Goal: Information Seeking & Learning: Learn about a topic

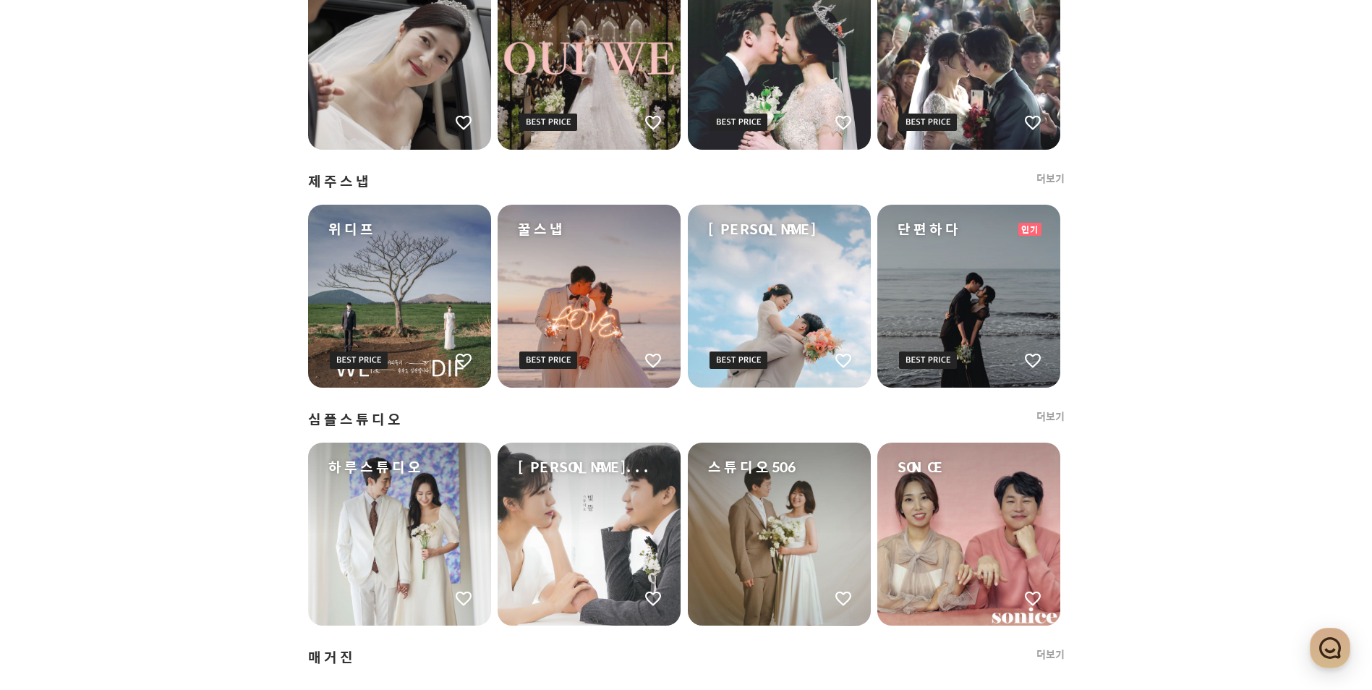
scroll to position [1302, 0]
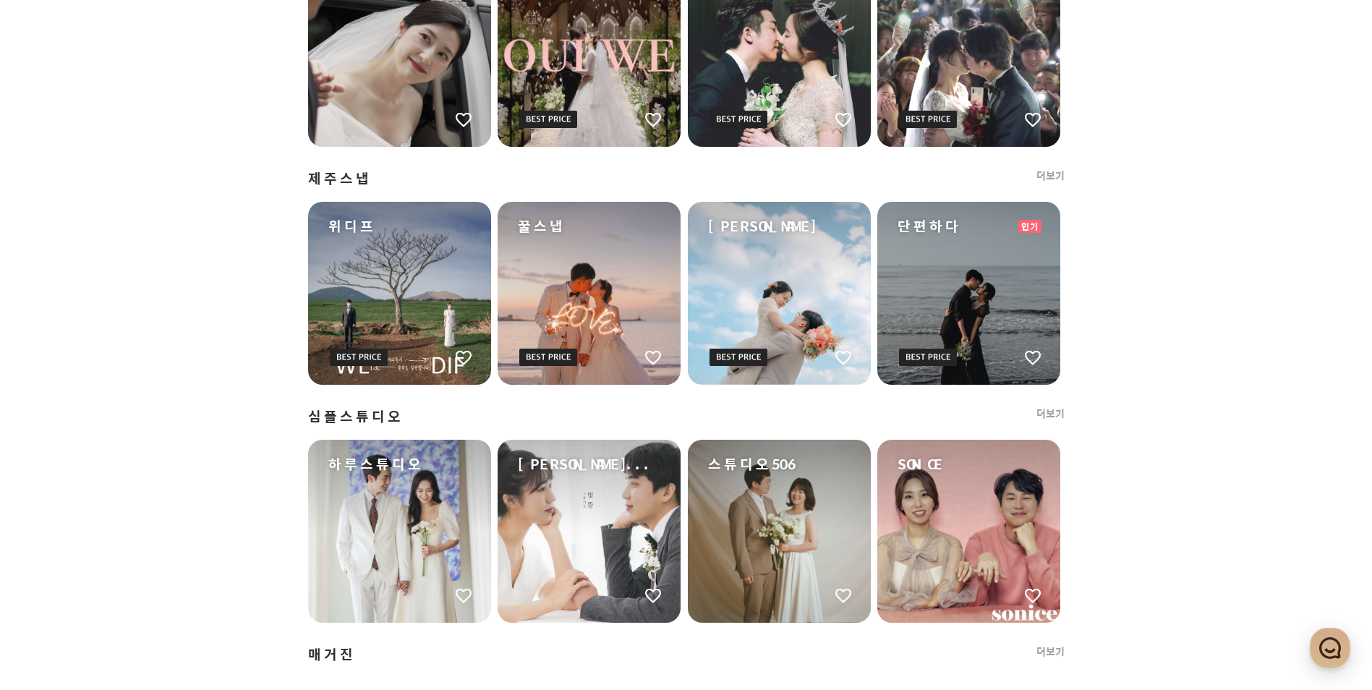
click at [874, 475] on ul "하루스튜디오 엔트런스 스튜디... 스튜디오506 SONICE" at bounding box center [686, 531] width 756 height 183
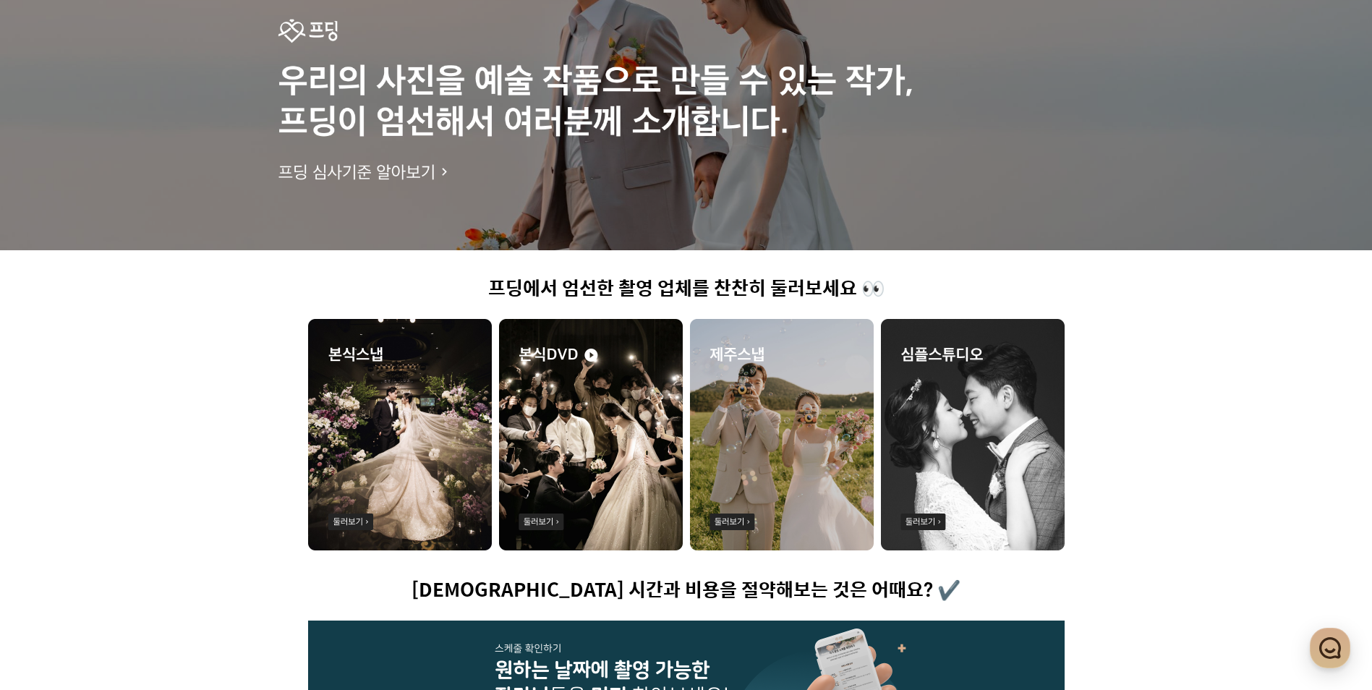
scroll to position [72, 0]
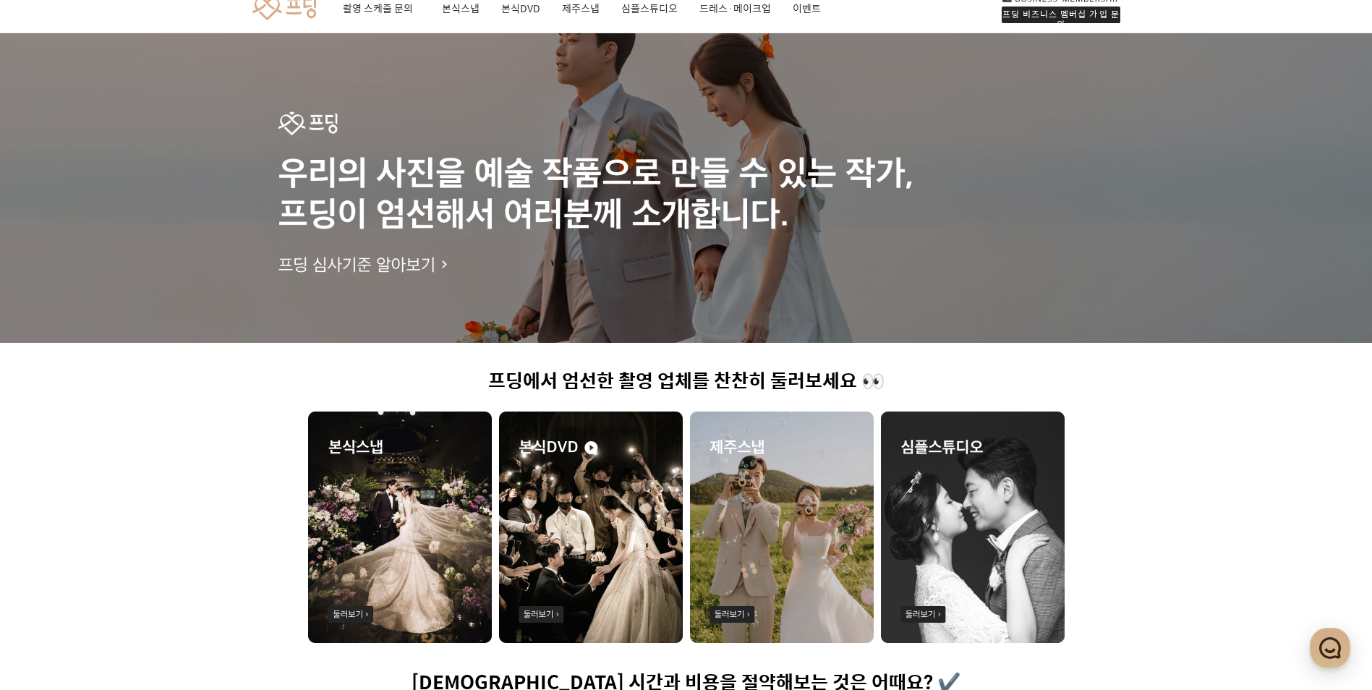
click at [876, 531] on ul at bounding box center [686, 527] width 756 height 233
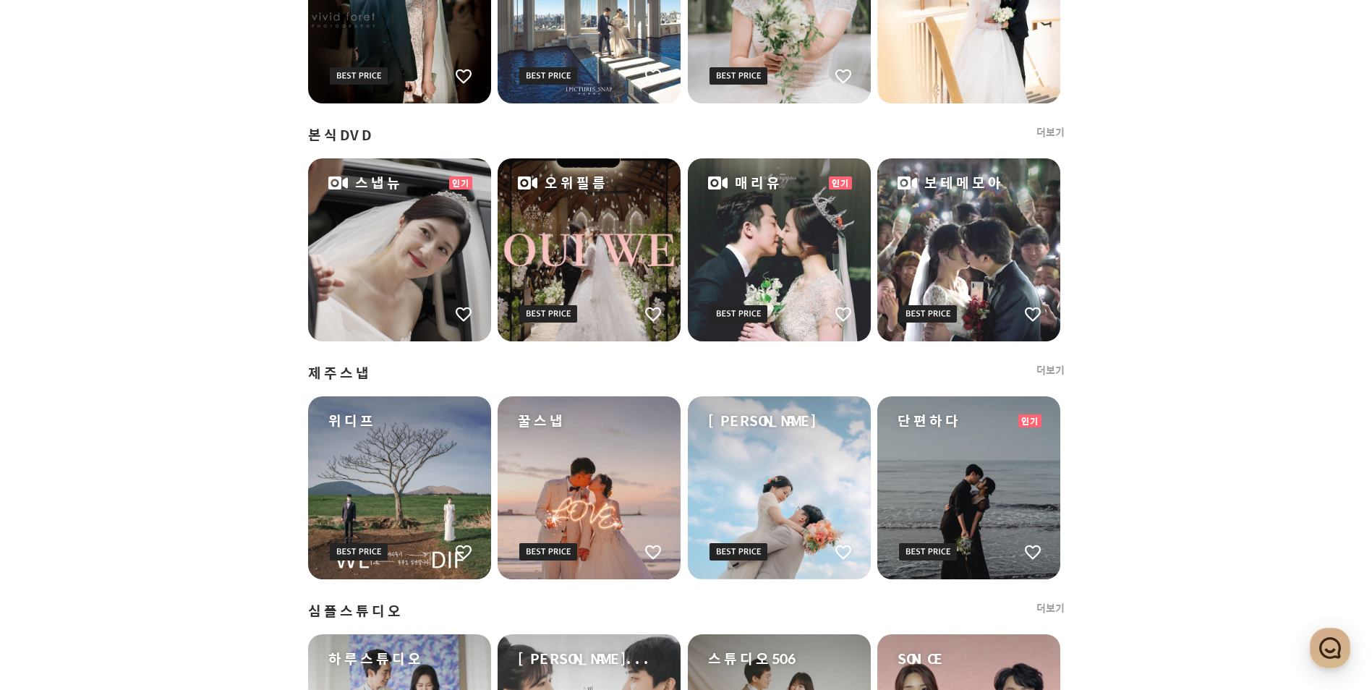
scroll to position [1113, 0]
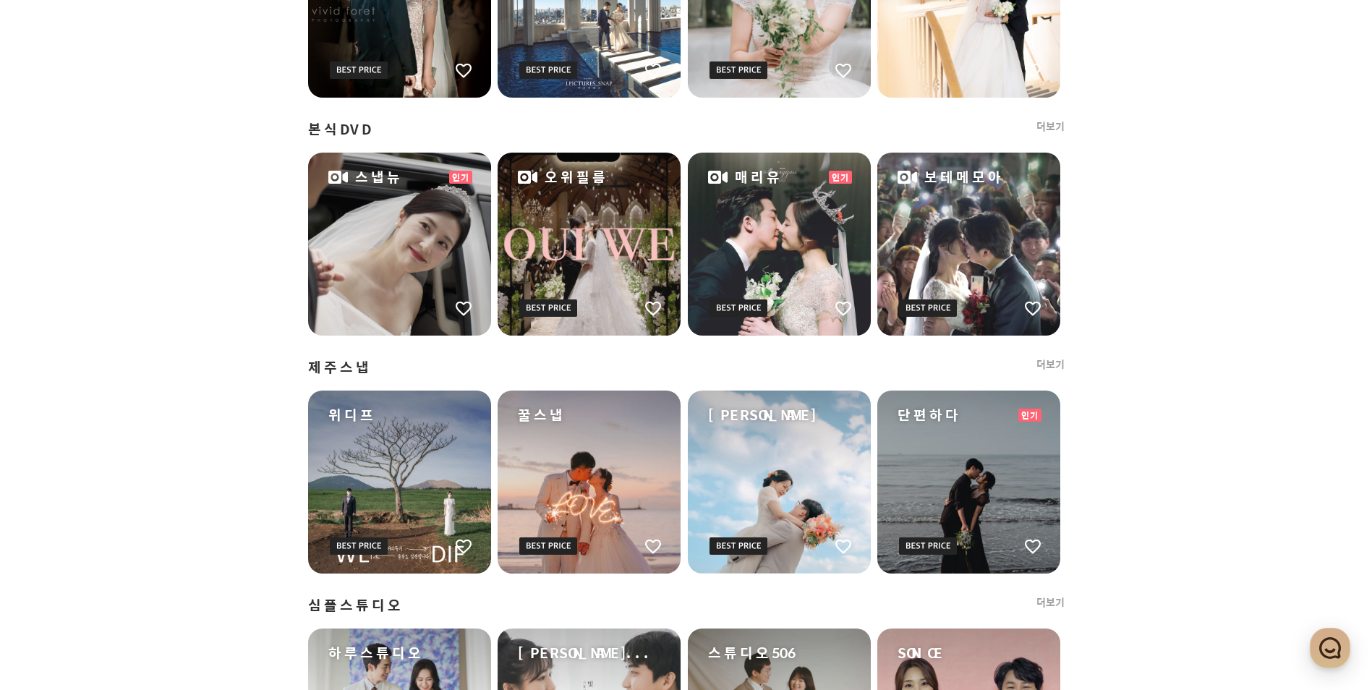
click at [872, 487] on ul "위디프 꿀스냅 차노다스냅 단편하다 인기" at bounding box center [686, 481] width 756 height 183
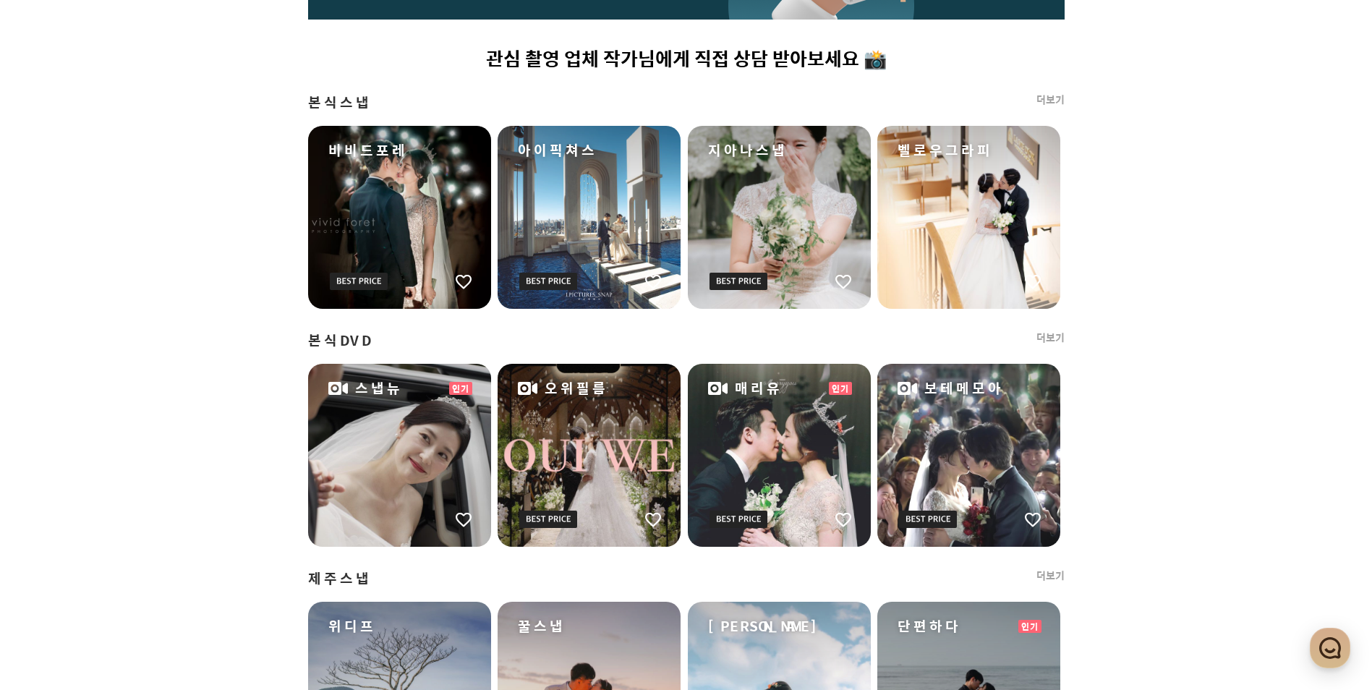
scroll to position [896, 0]
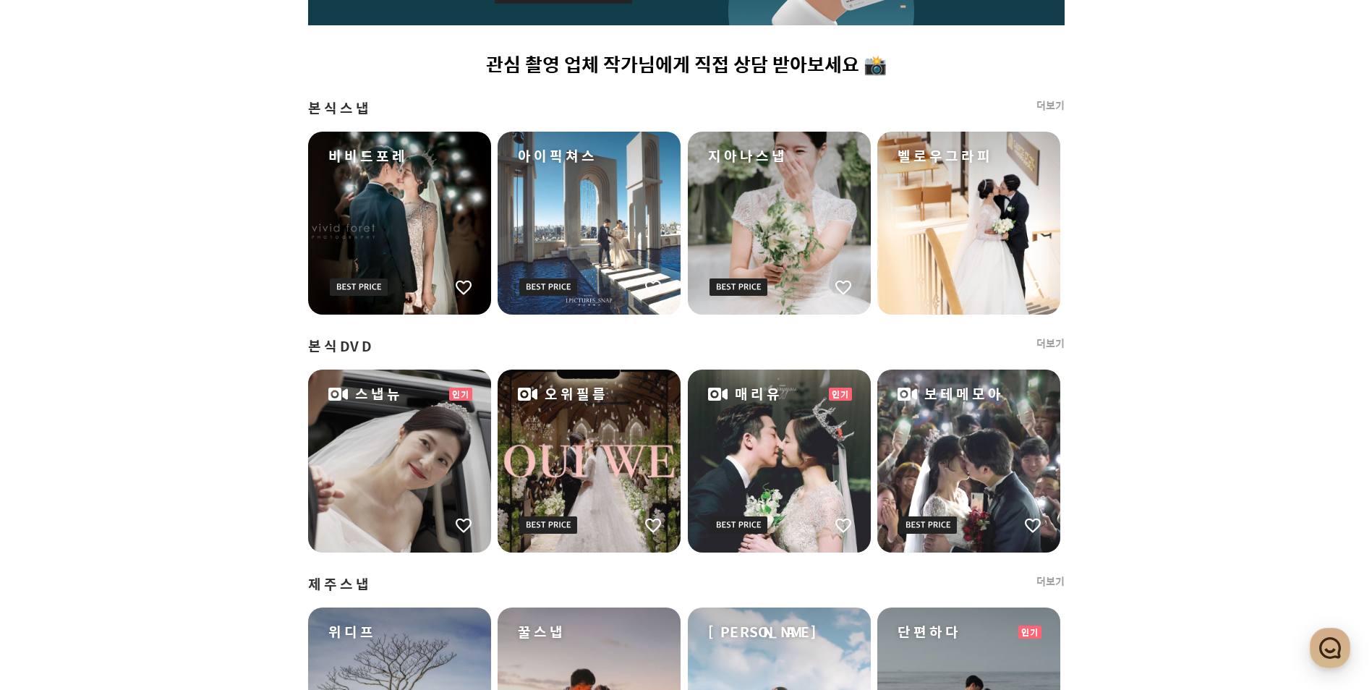
click at [875, 464] on ul "스냅뉴 인기 오위필름 매리유 인기 보테메모아" at bounding box center [686, 461] width 756 height 183
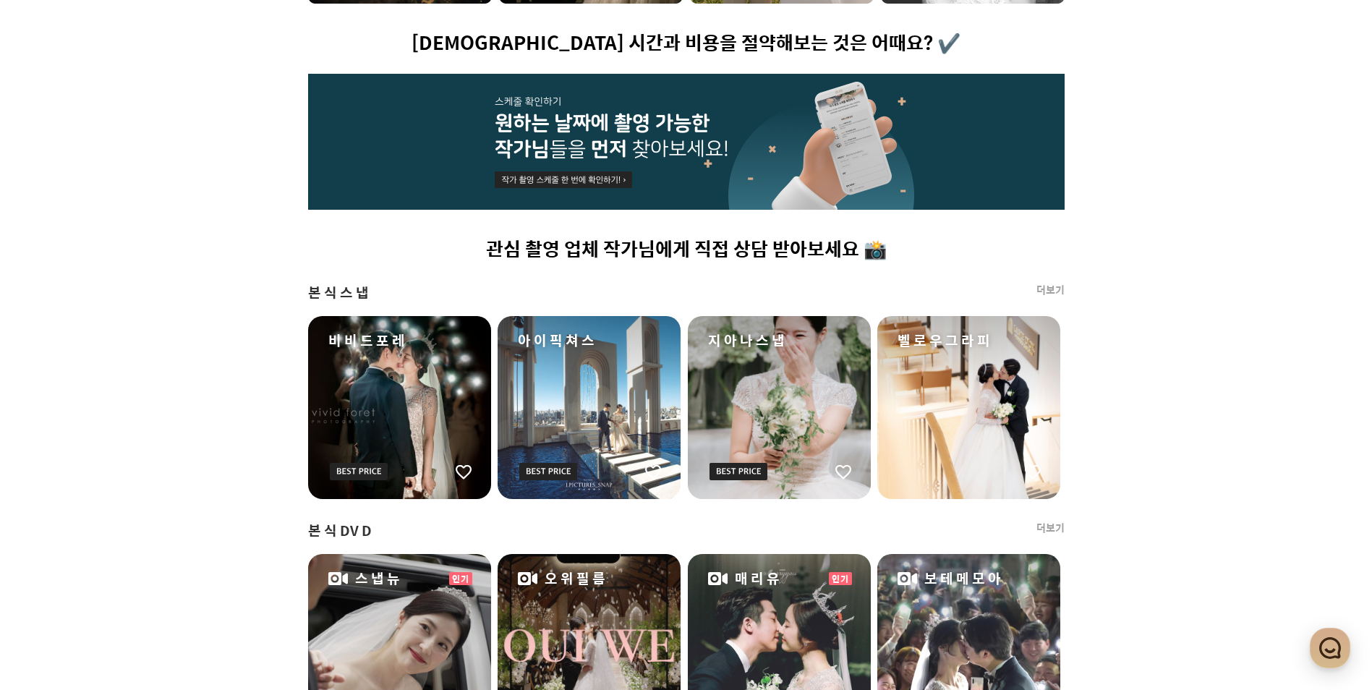
scroll to position [679, 0]
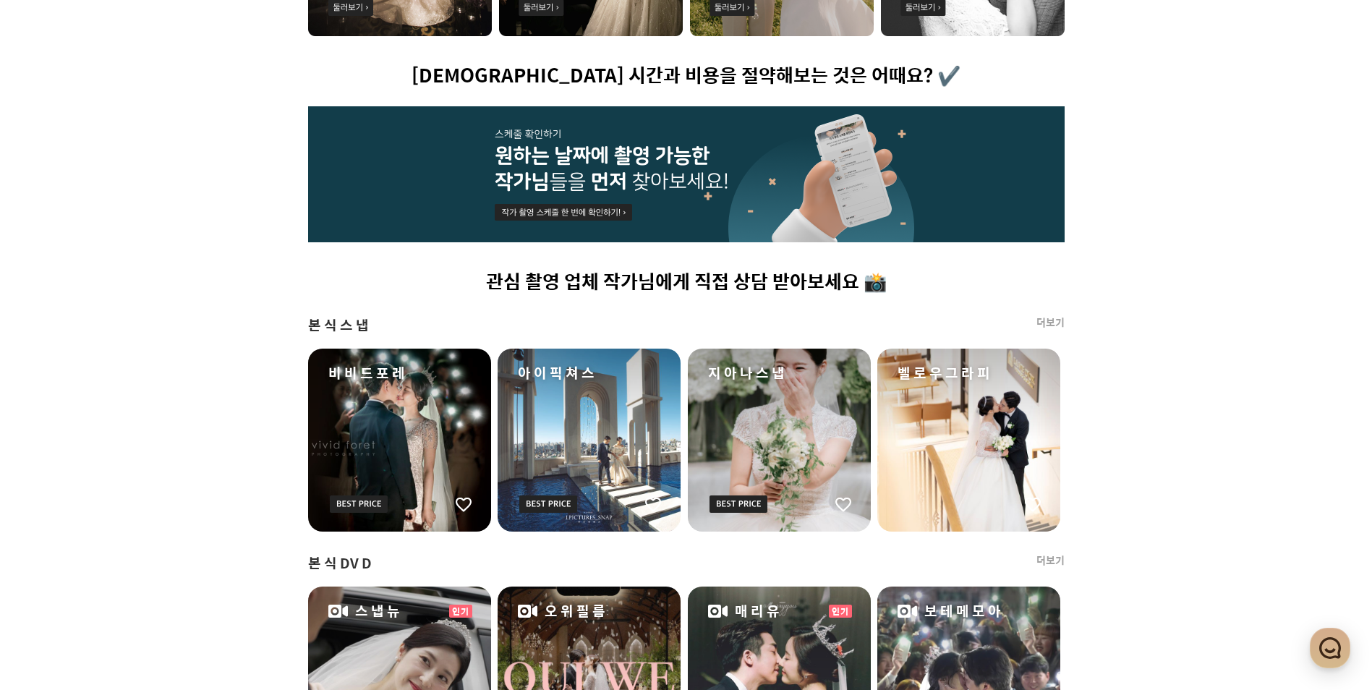
click at [874, 445] on ul "비비드포레 아이픽쳐스 지아나스냅 벨로우그라피" at bounding box center [686, 440] width 756 height 183
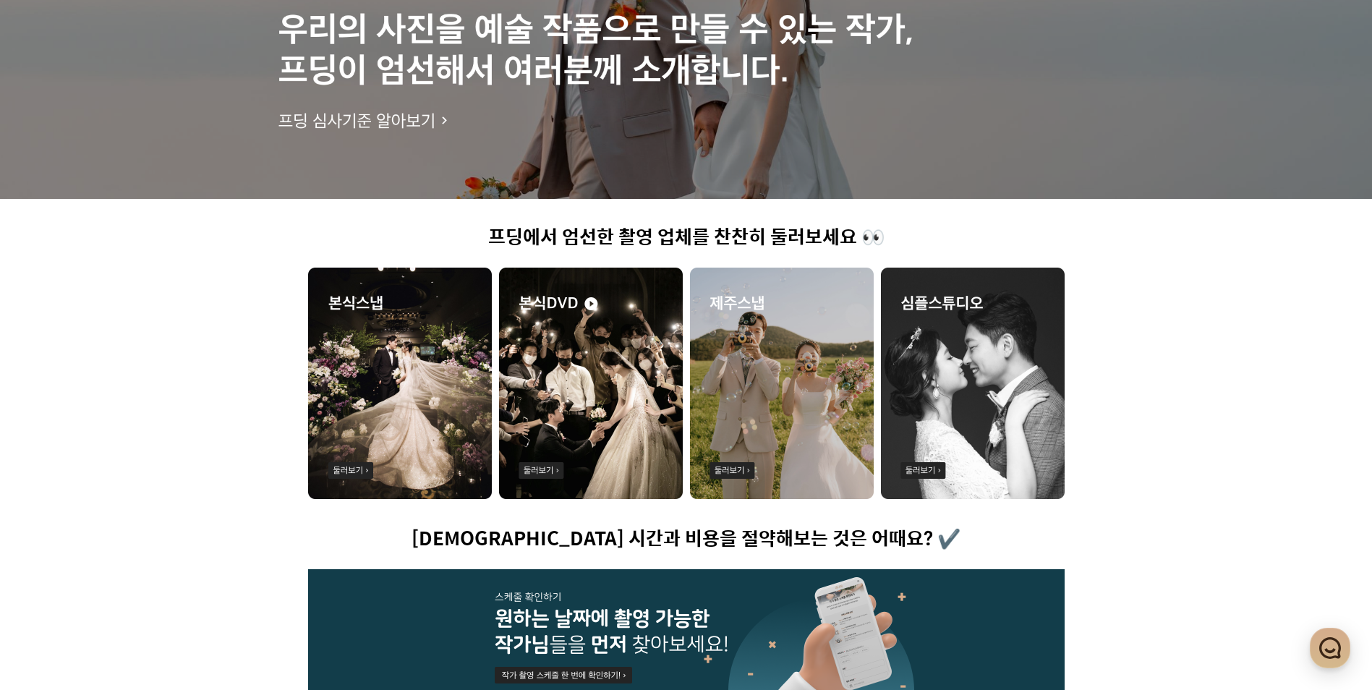
scroll to position [173, 0]
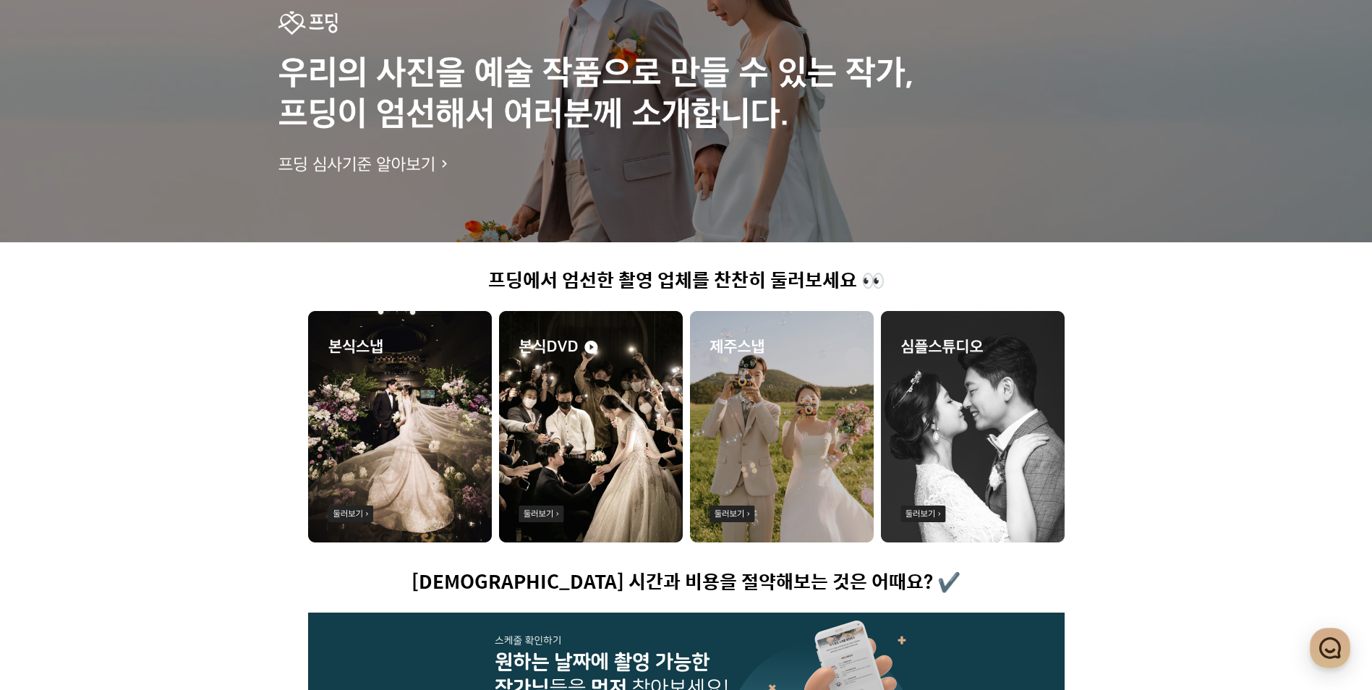
click at [877, 430] on ul at bounding box center [686, 427] width 756 height 233
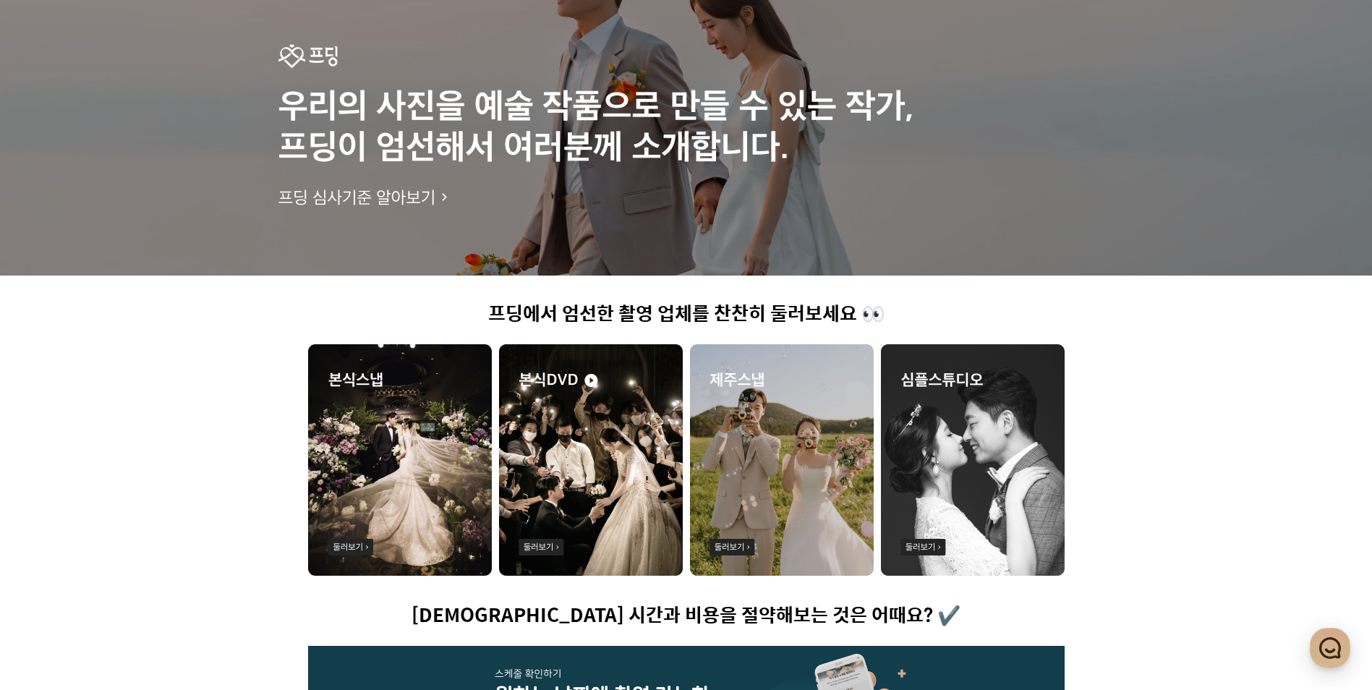
scroll to position [0, 0]
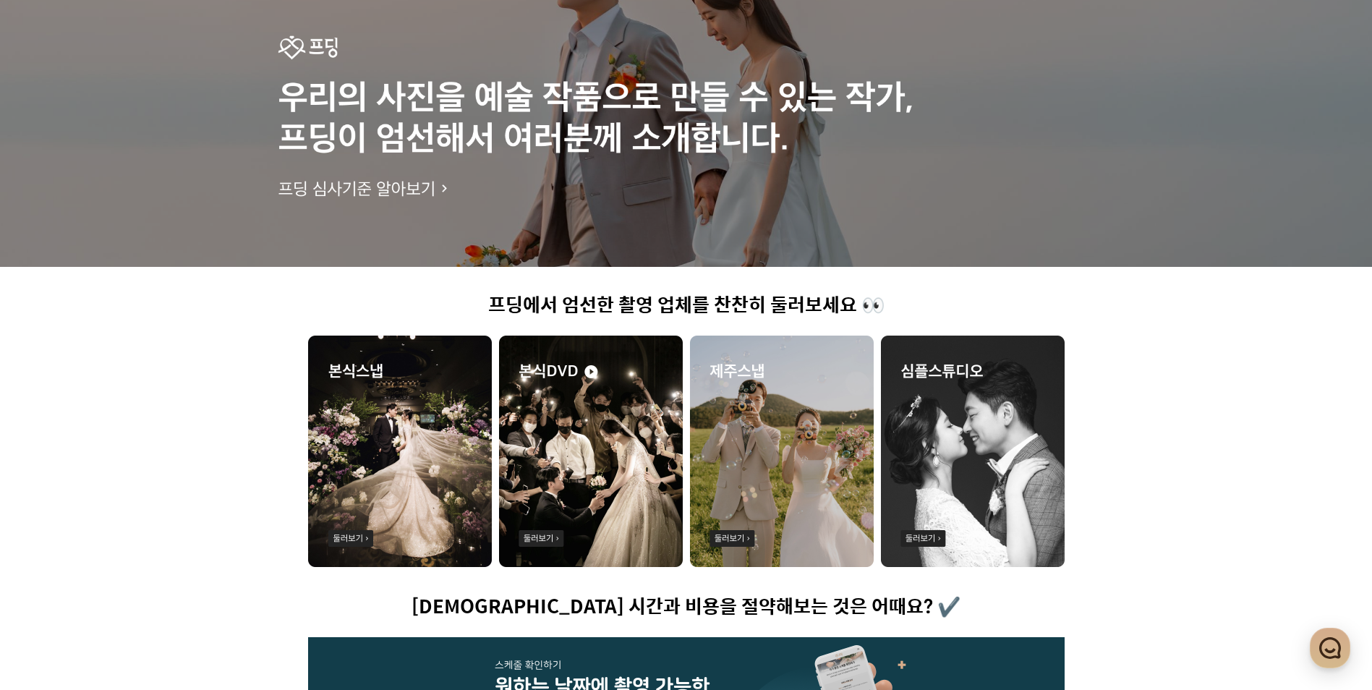
scroll to position [145, 0]
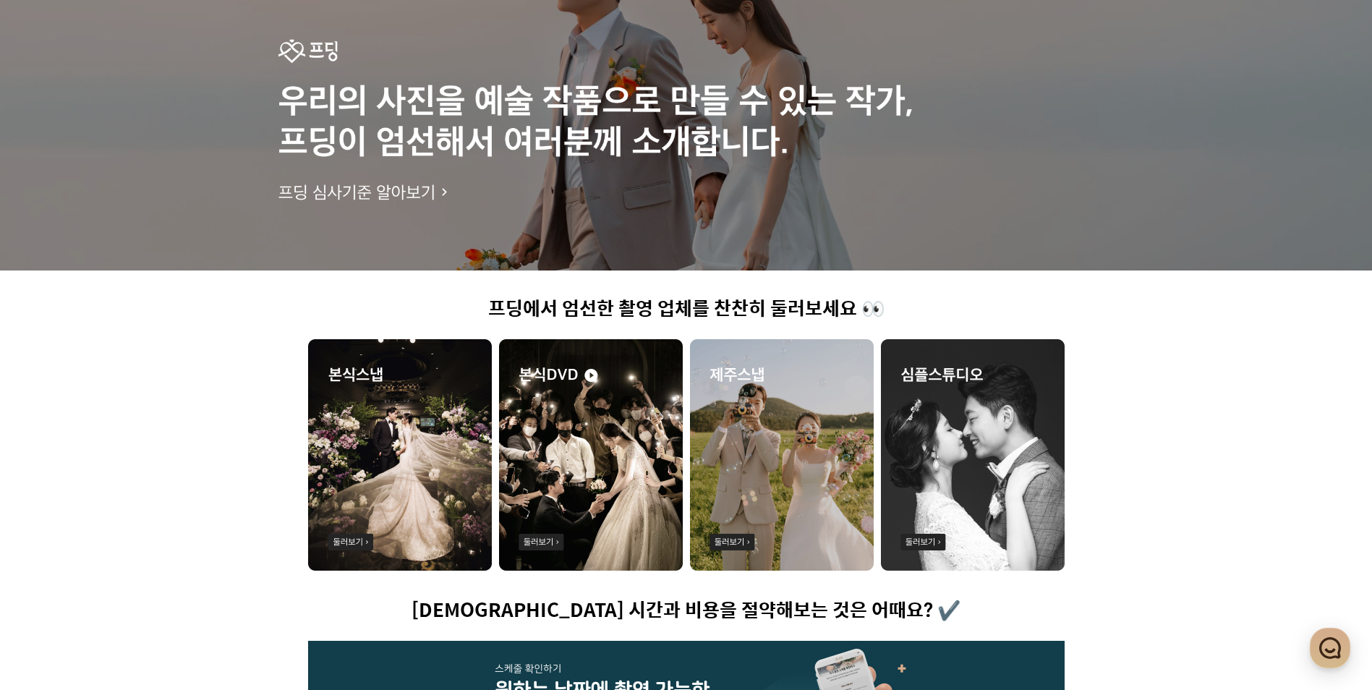
click at [878, 451] on ul at bounding box center [686, 455] width 756 height 233
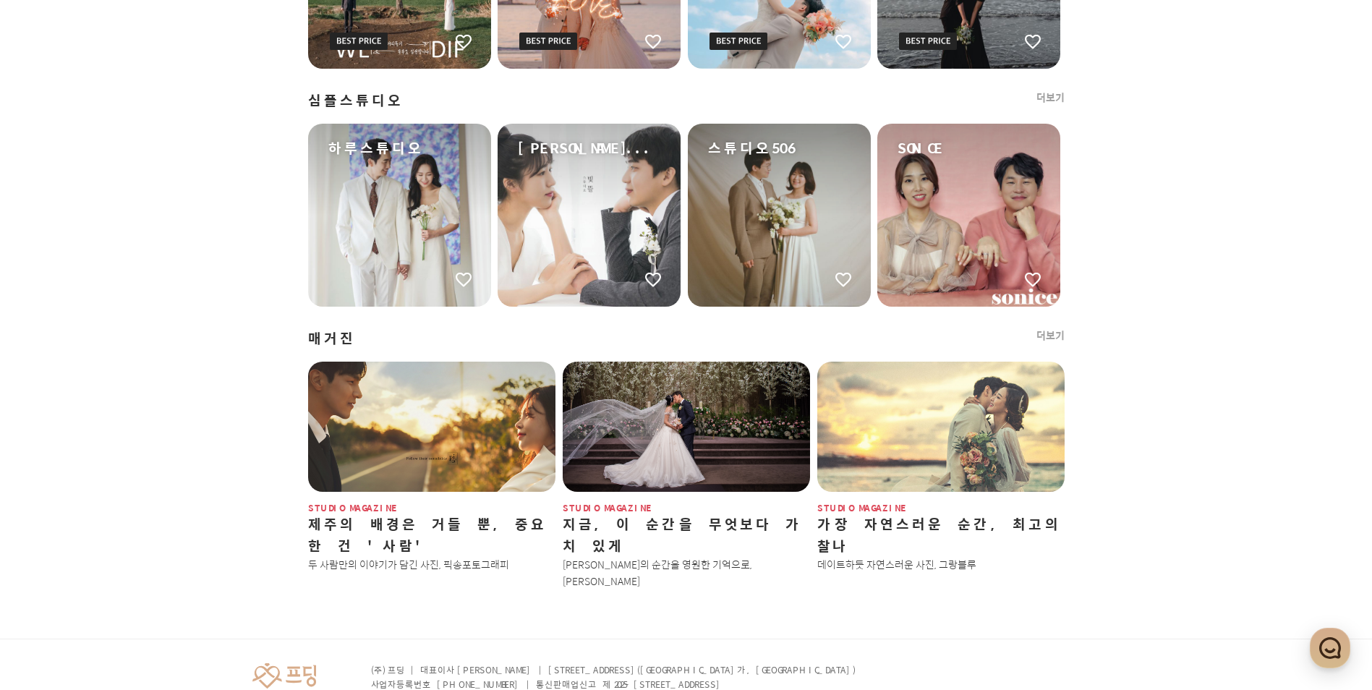
scroll to position [1691, 0]
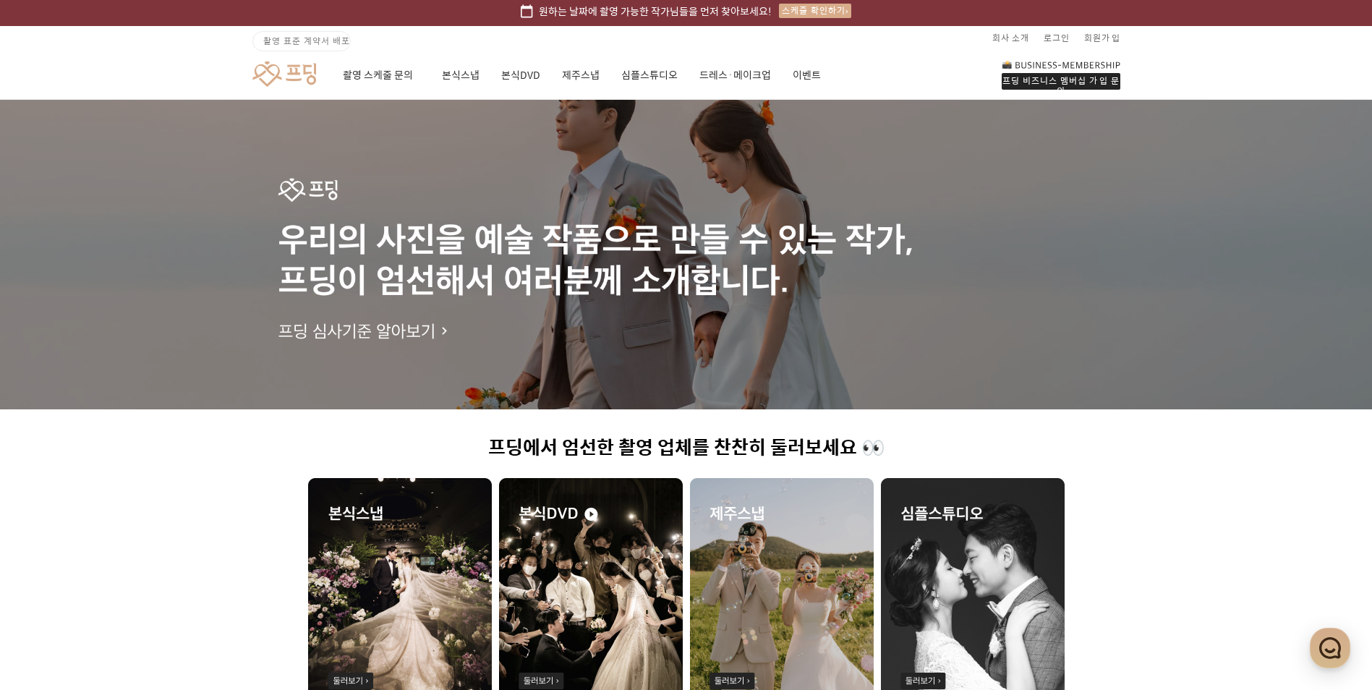
scroll to position [0, 0]
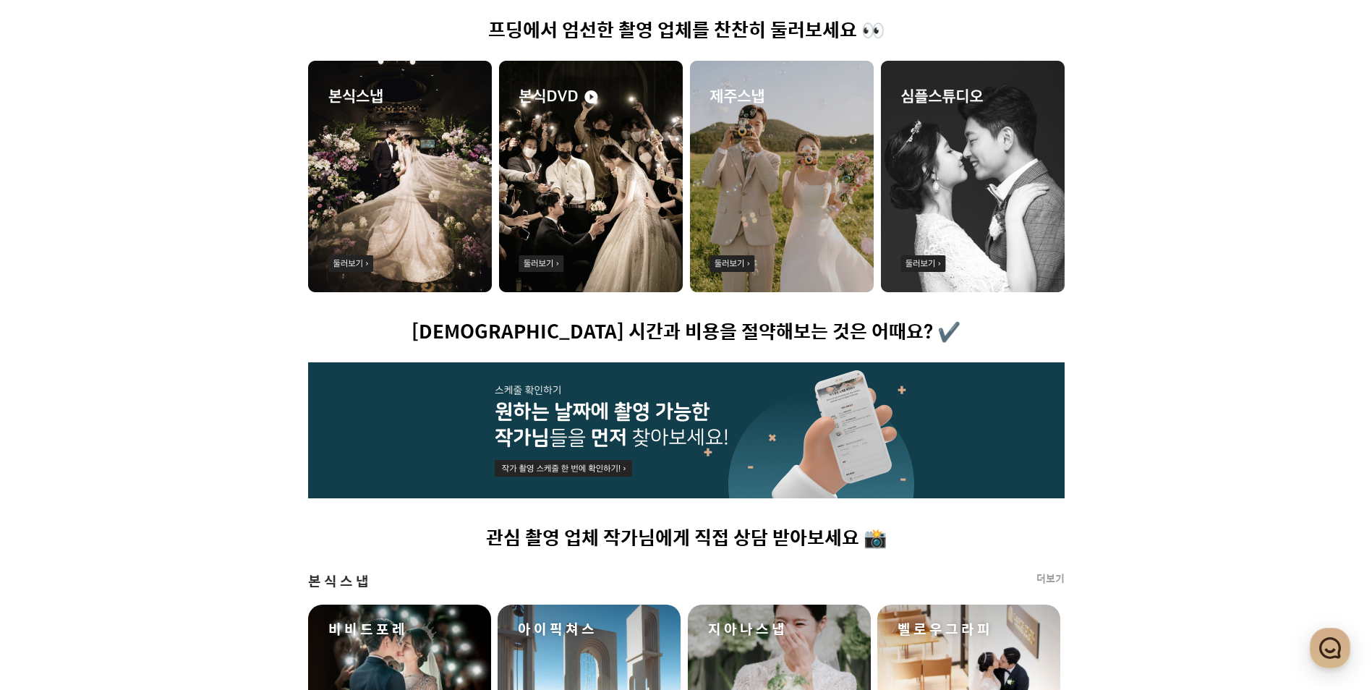
scroll to position [434, 0]
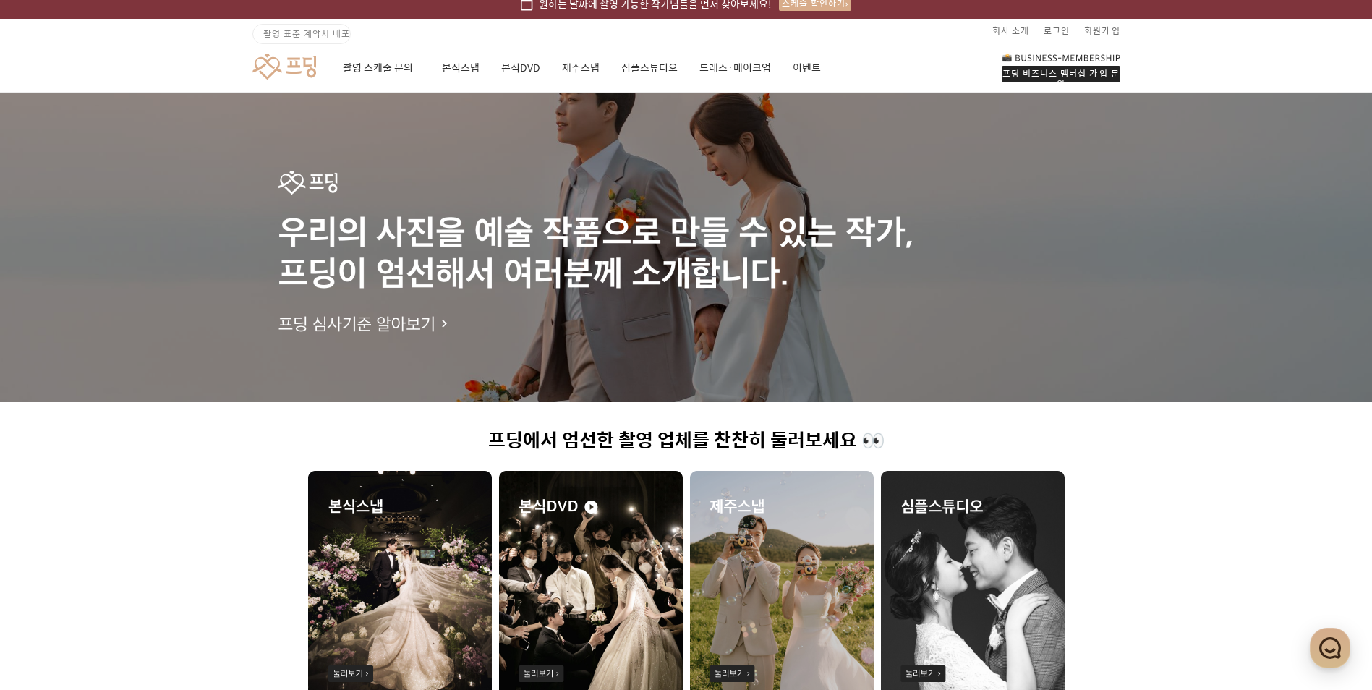
scroll to position [0, 0]
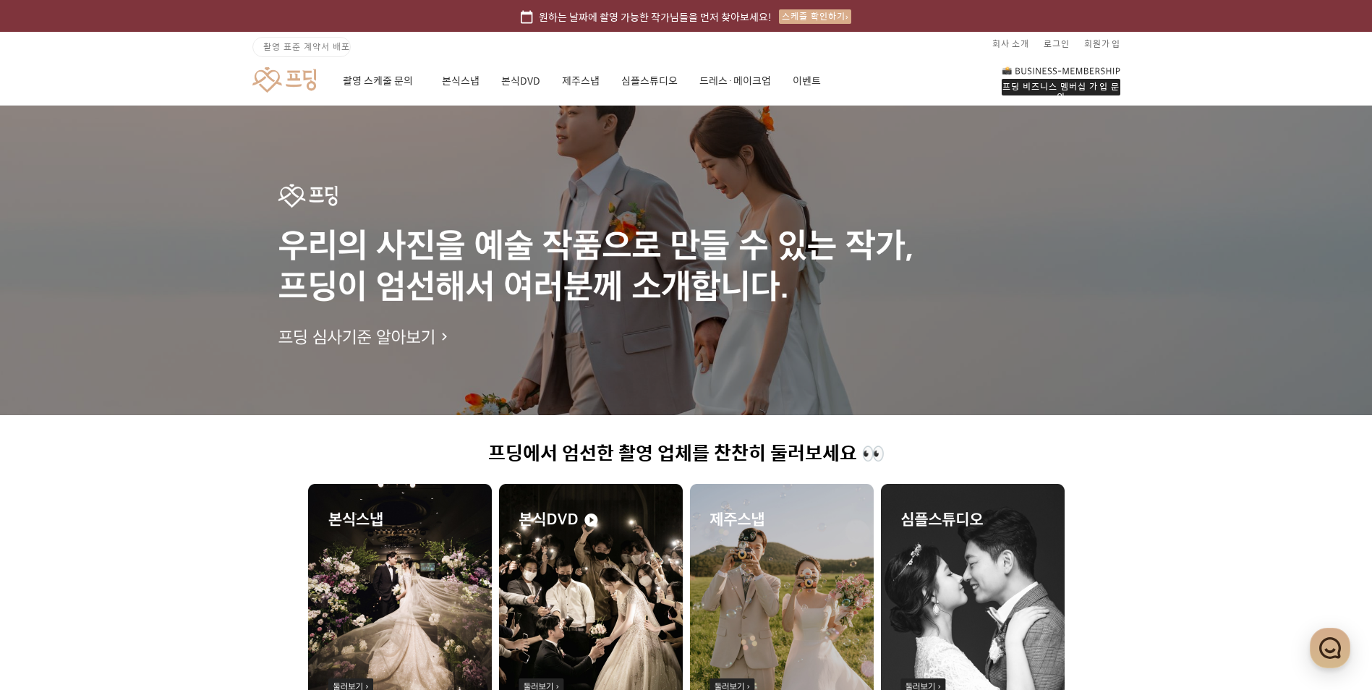
click at [1062, 448] on h1 "프딩에서 엄선한 촬영 업체를 찬찬히 둘러보세요 👀" at bounding box center [686, 454] width 756 height 22
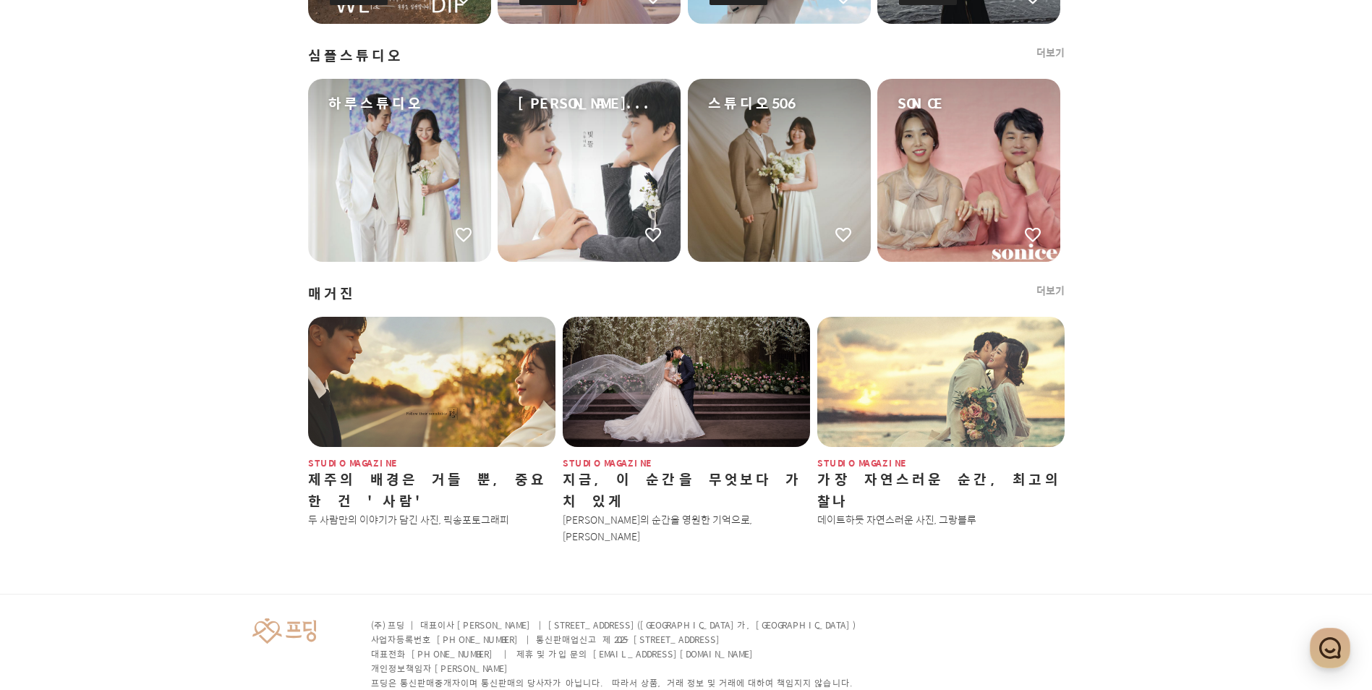
scroll to position [1691, 0]
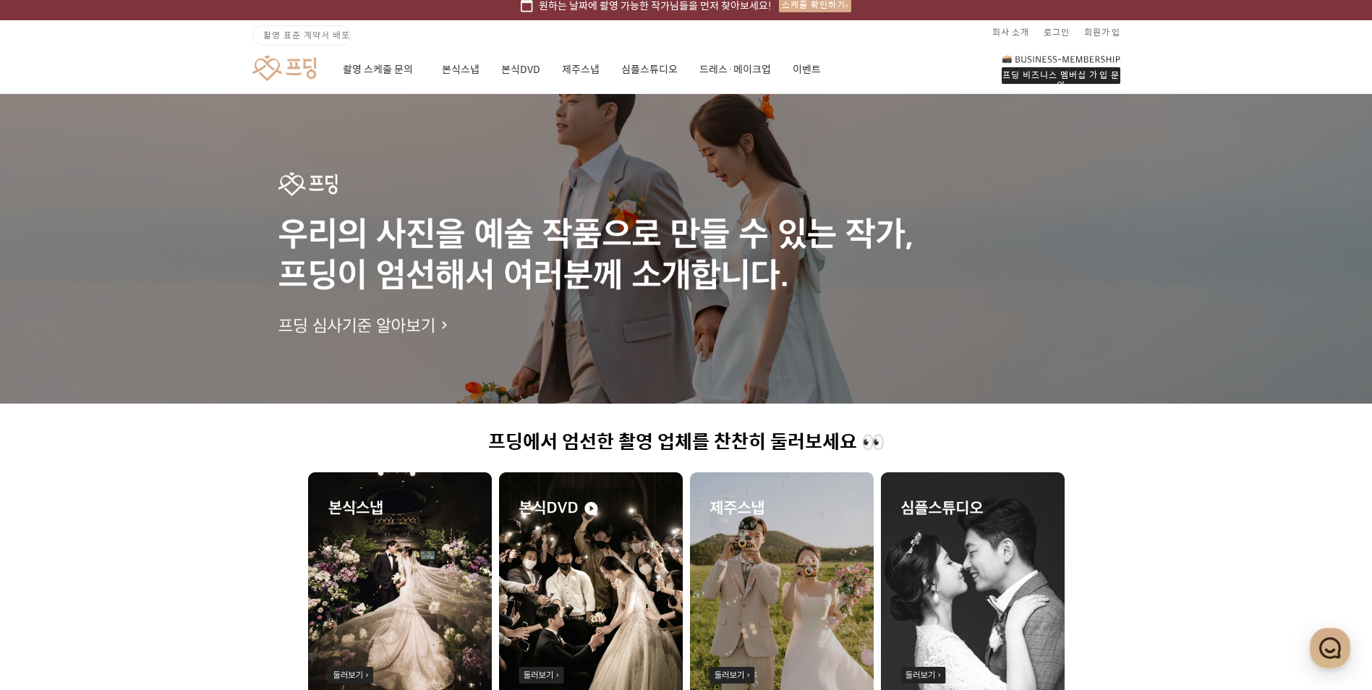
scroll to position [0, 0]
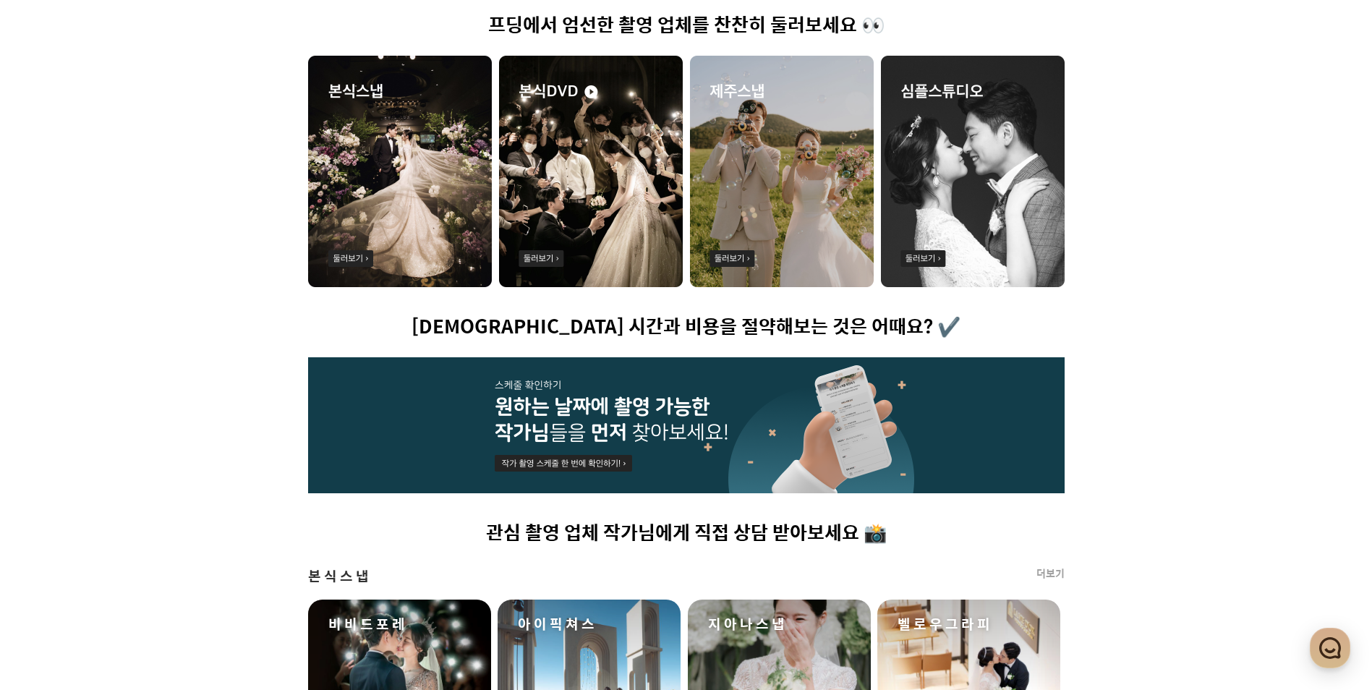
scroll to position [506, 0]
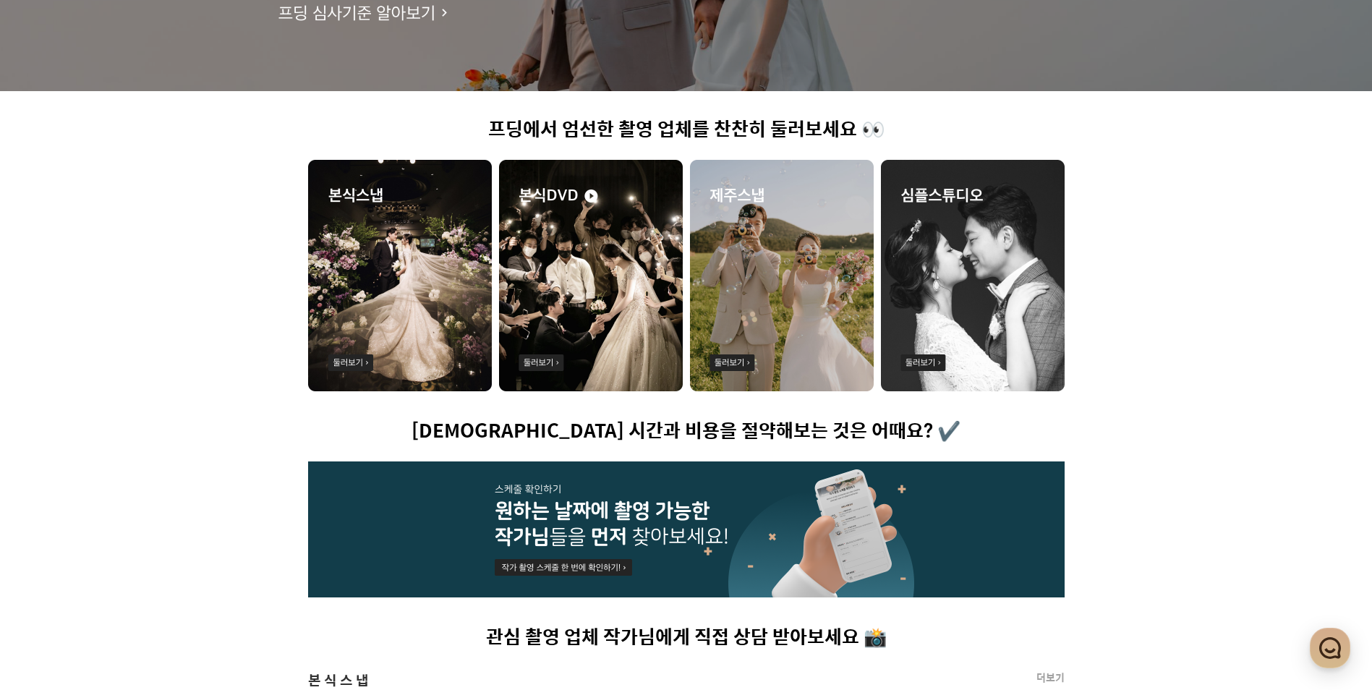
scroll to position [0, 0]
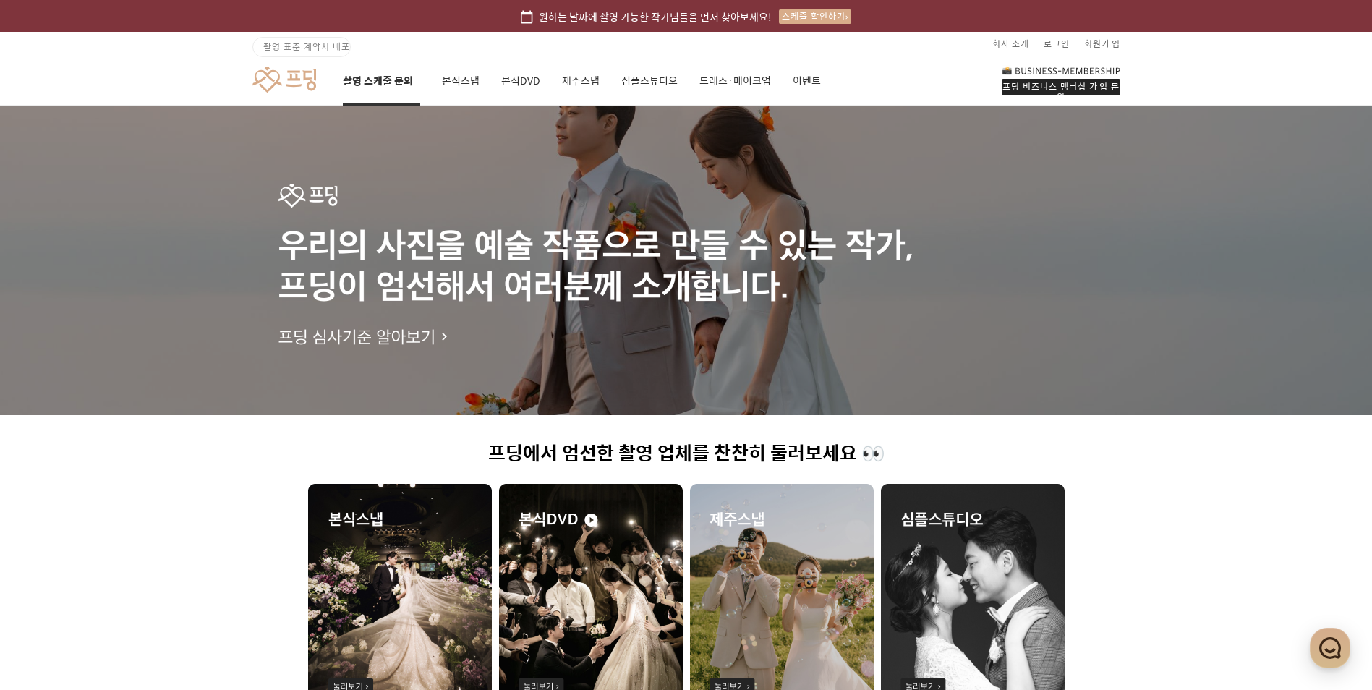
click at [392, 83] on link "촬영 스케줄 문의" at bounding box center [381, 80] width 77 height 49
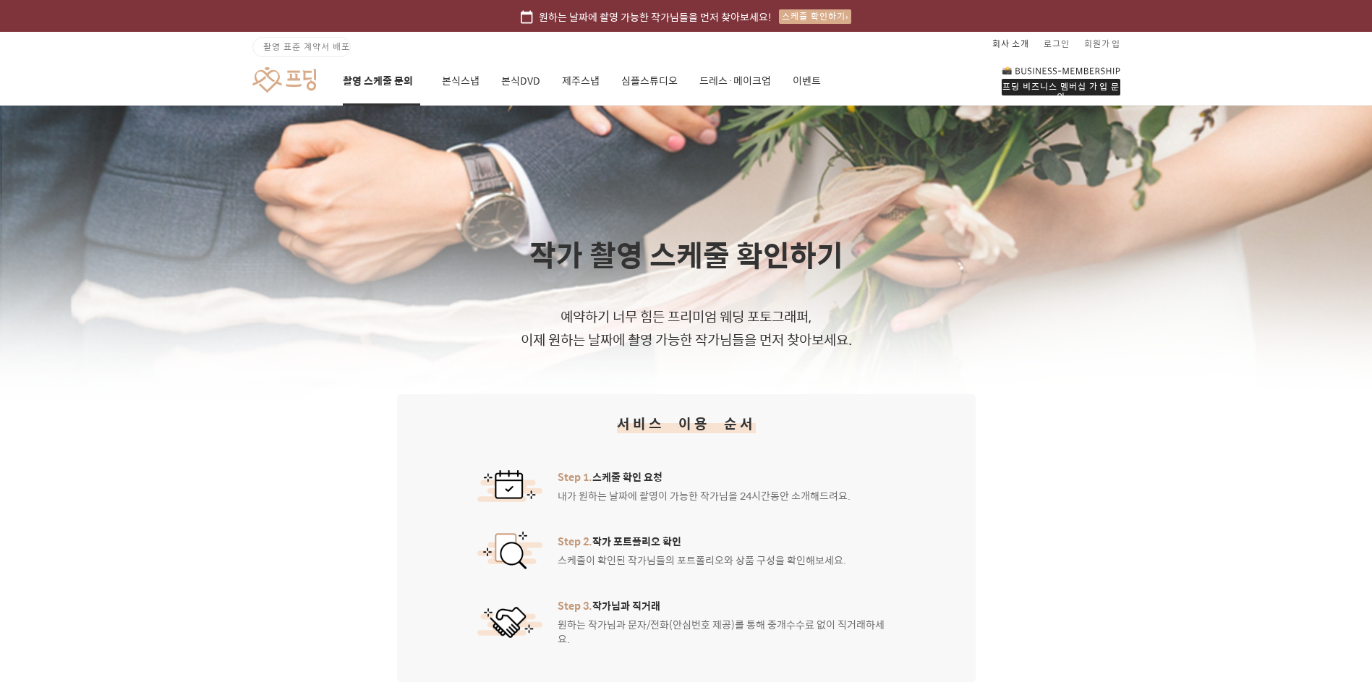
click at [1019, 44] on link "회사 소개" at bounding box center [1010, 43] width 37 height 23
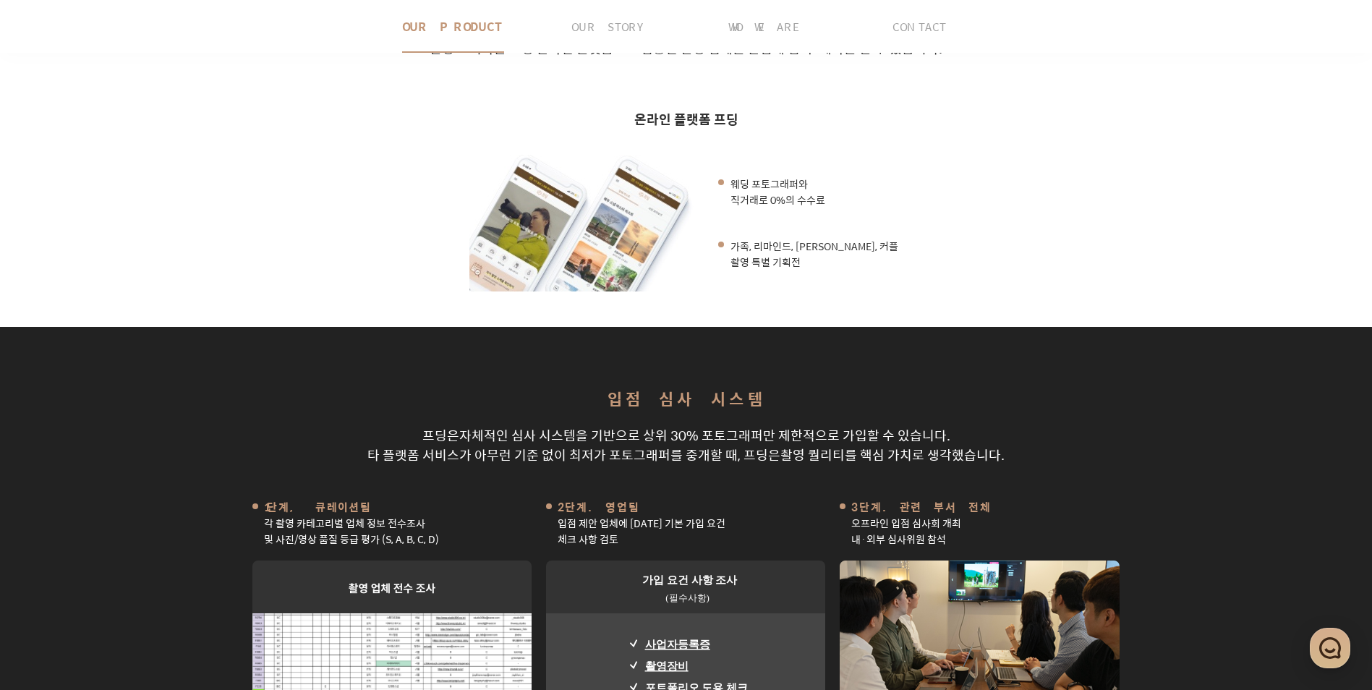
scroll to position [578, 0]
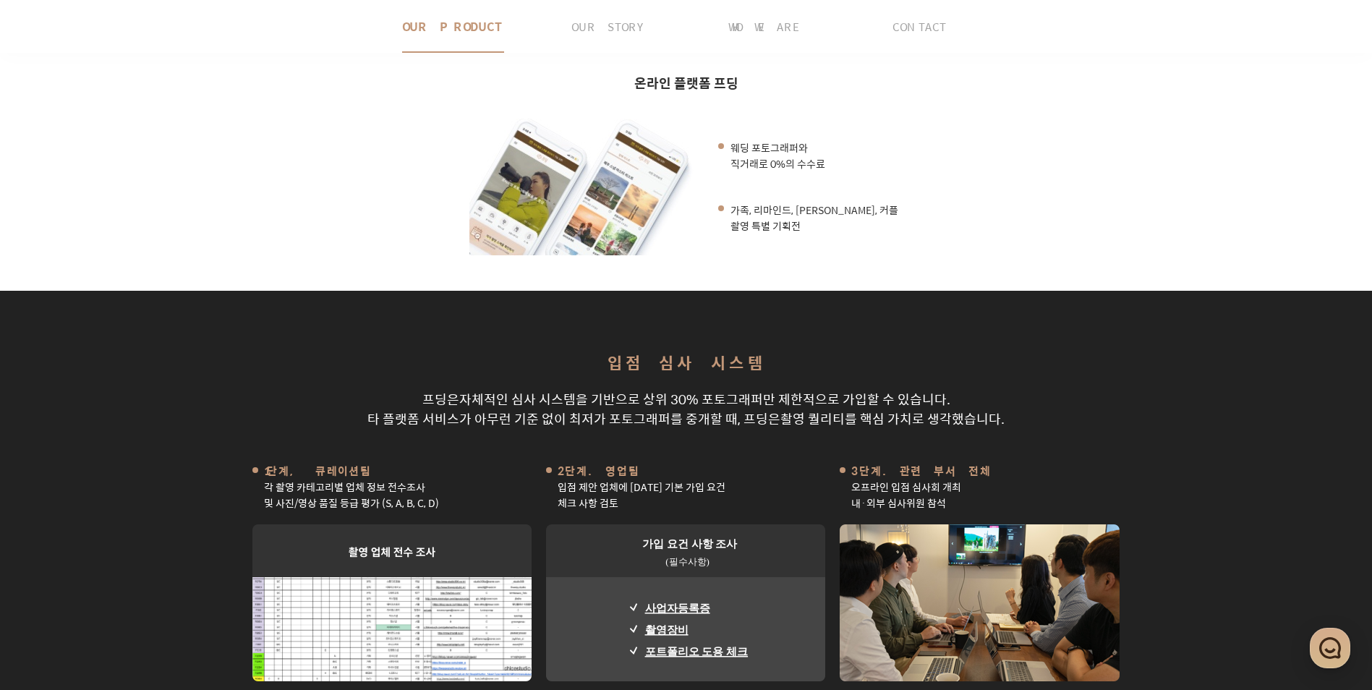
click at [821, 479] on p "입점 제안 업체에 [DATE] 기본 가입 요건 체크 사항 검토" at bounding box center [685, 495] width 279 height 32
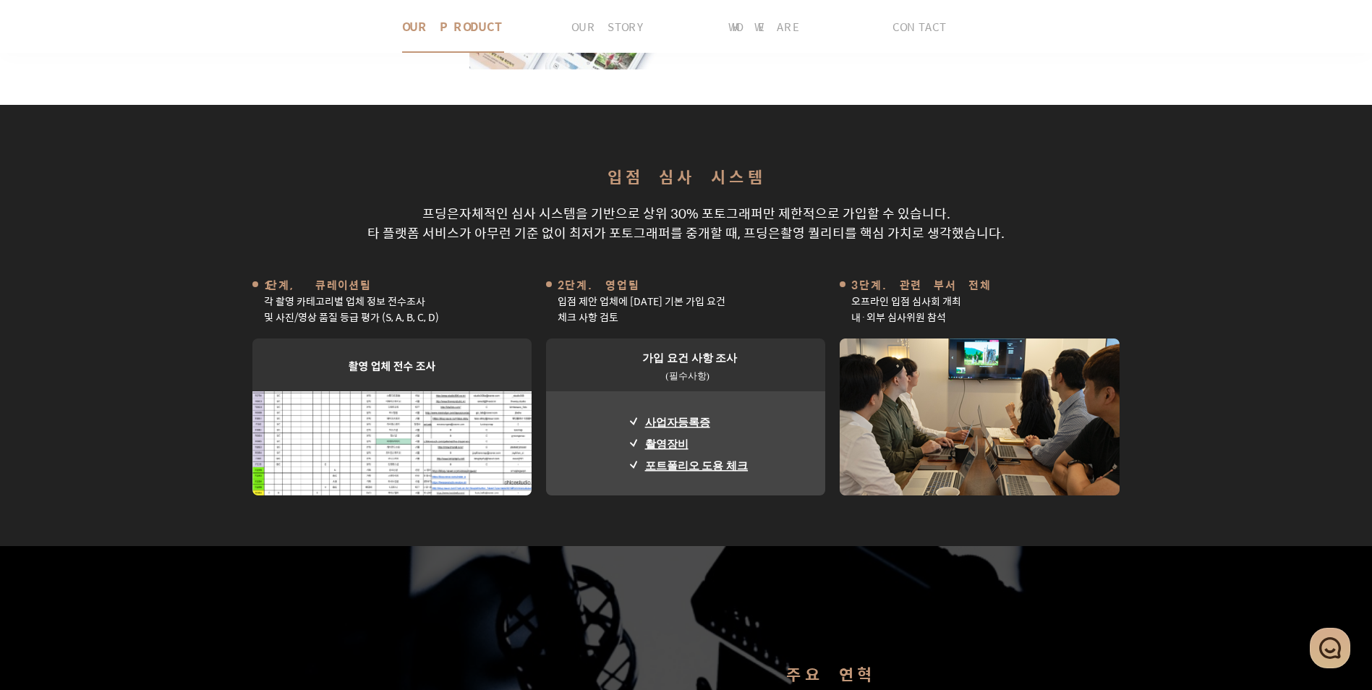
scroll to position [795, 0]
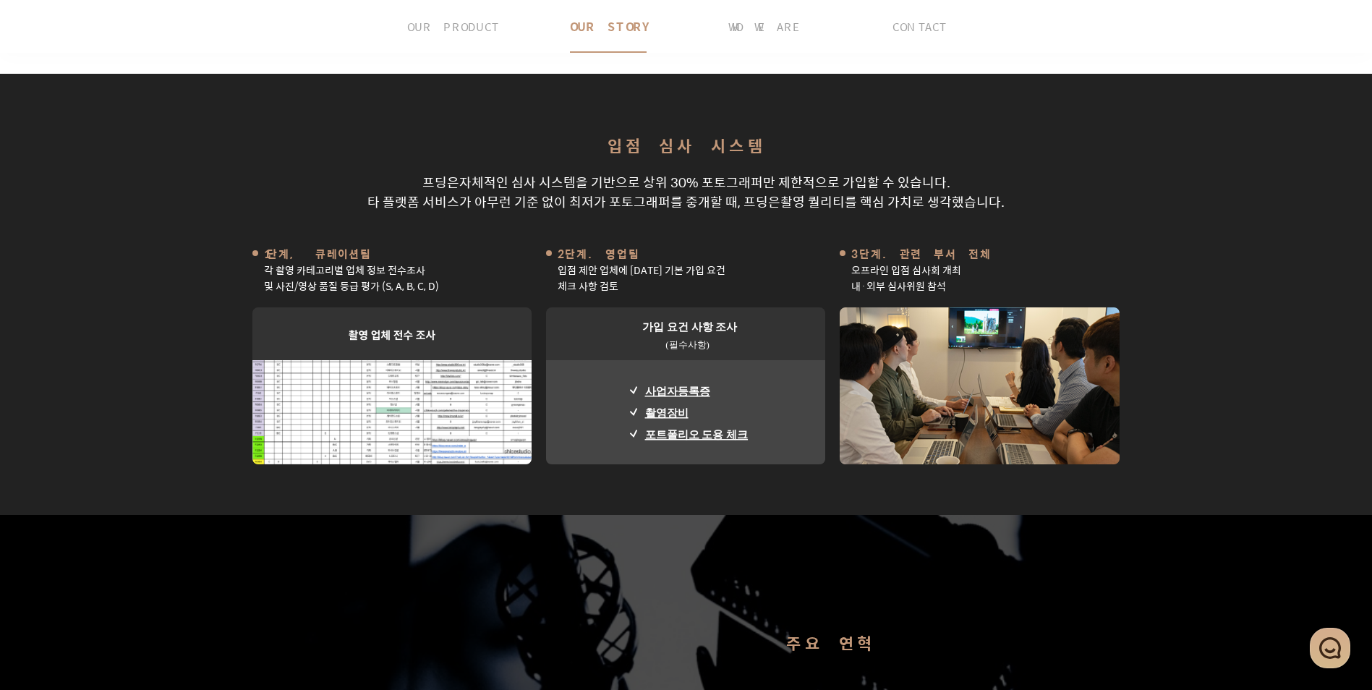
click at [675, 360] on img at bounding box center [685, 385] width 279 height 157
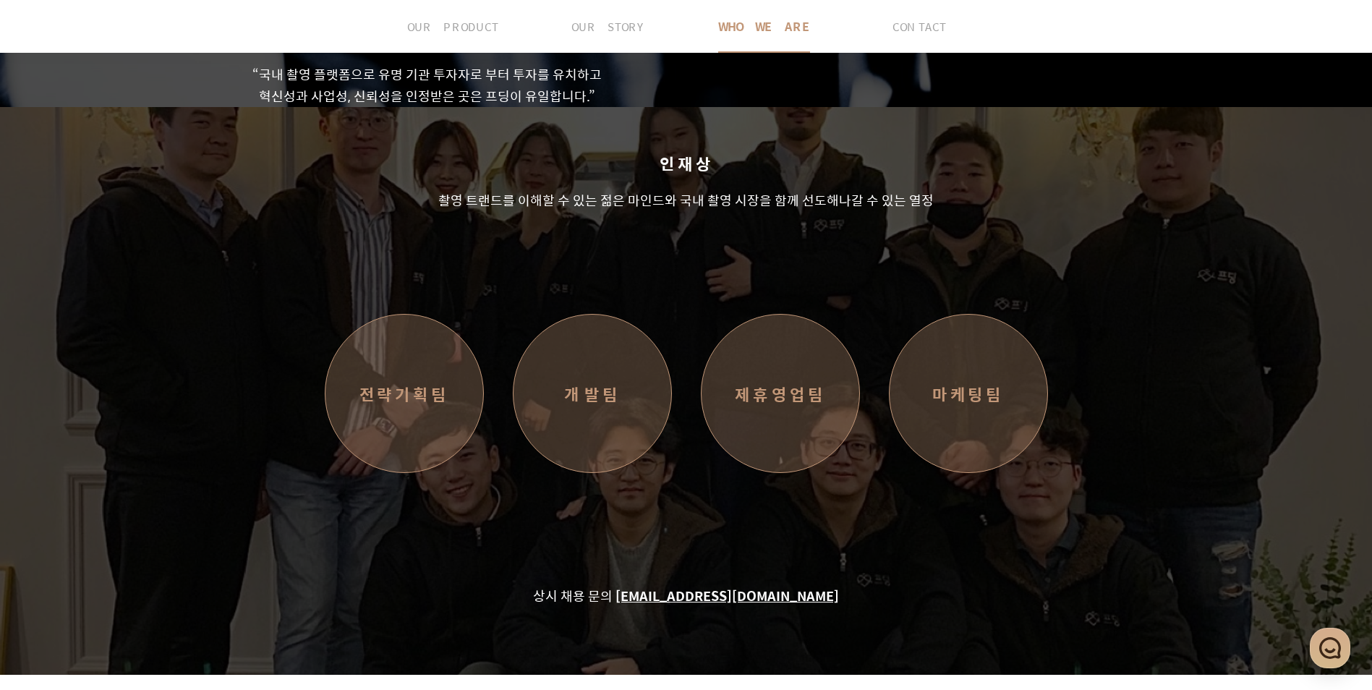
scroll to position [2311, 0]
